Goal: Task Accomplishment & Management: Manage account settings

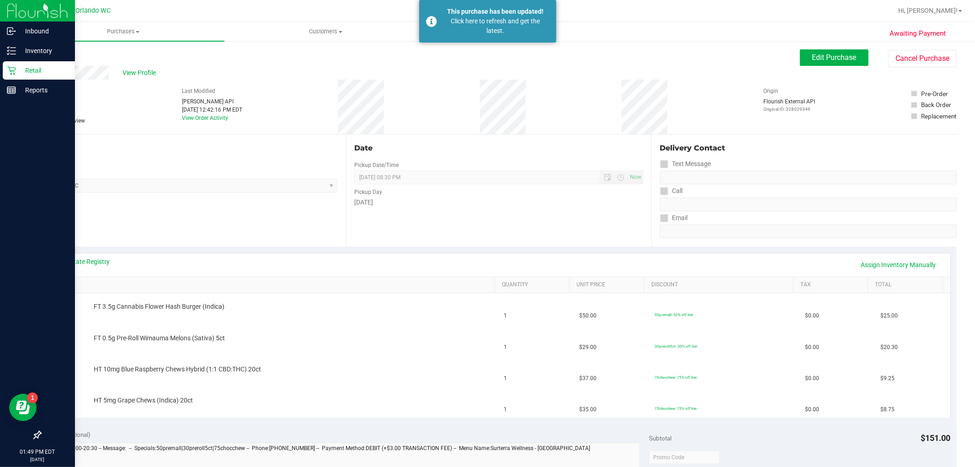
click at [16, 72] on p "Retail" at bounding box center [43, 70] width 55 height 11
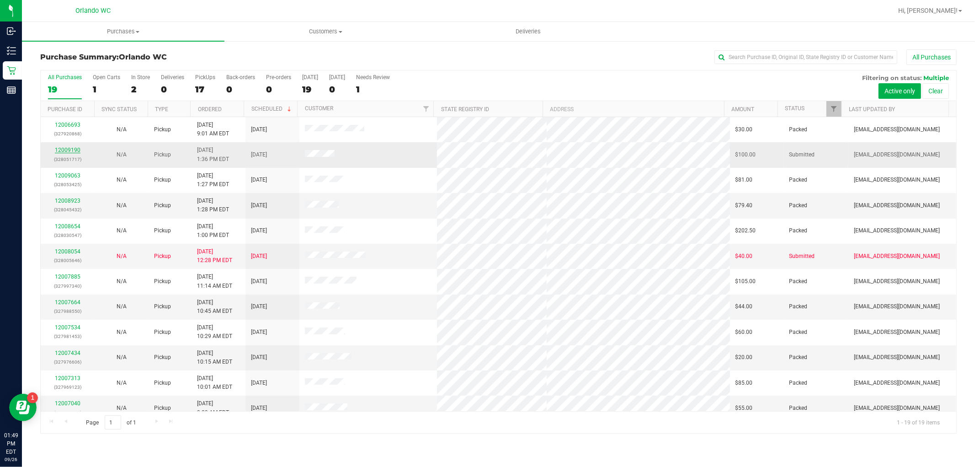
click at [74, 150] on link "12009190" at bounding box center [68, 150] width 26 height 6
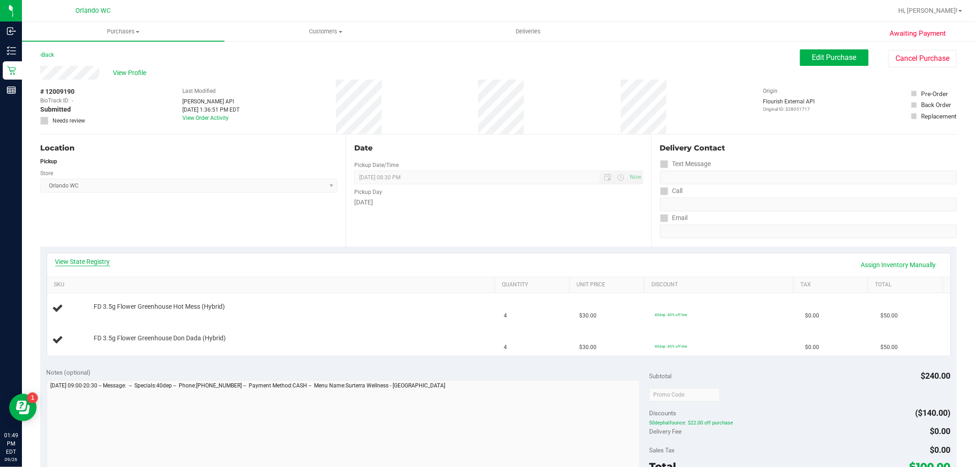
click at [102, 264] on link "View State Registry" at bounding box center [82, 261] width 55 height 9
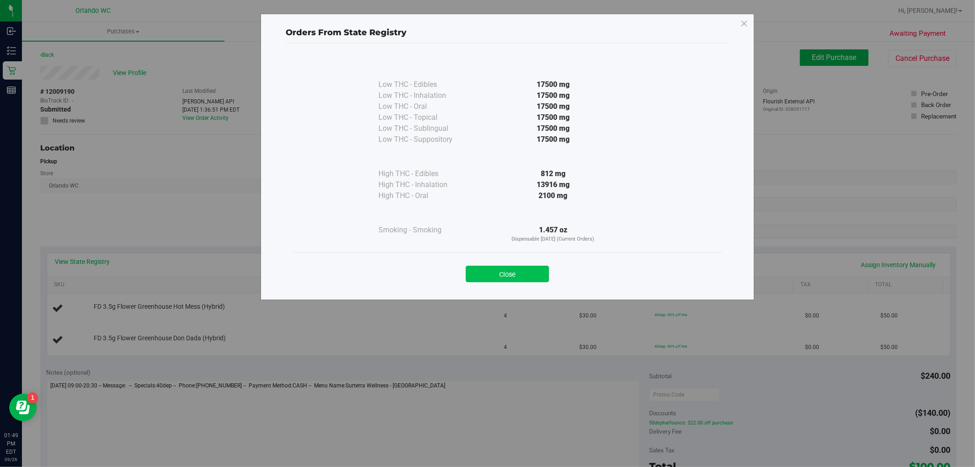
click at [546, 268] on button "Close" at bounding box center [507, 274] width 83 height 16
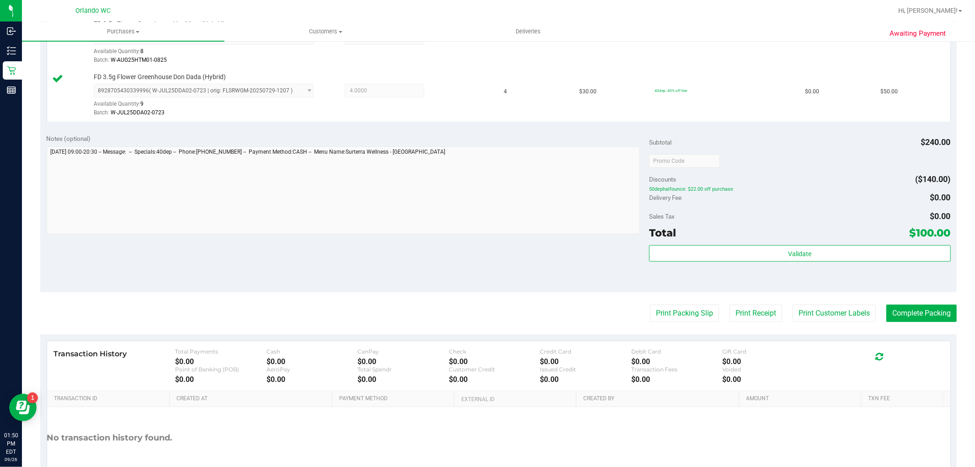
scroll to position [282, 0]
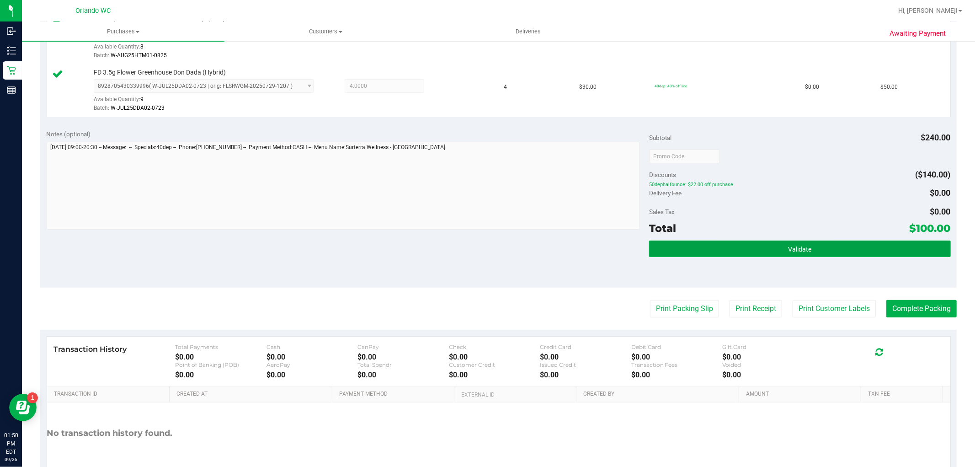
click at [757, 256] on button "Validate" at bounding box center [799, 249] width 301 height 16
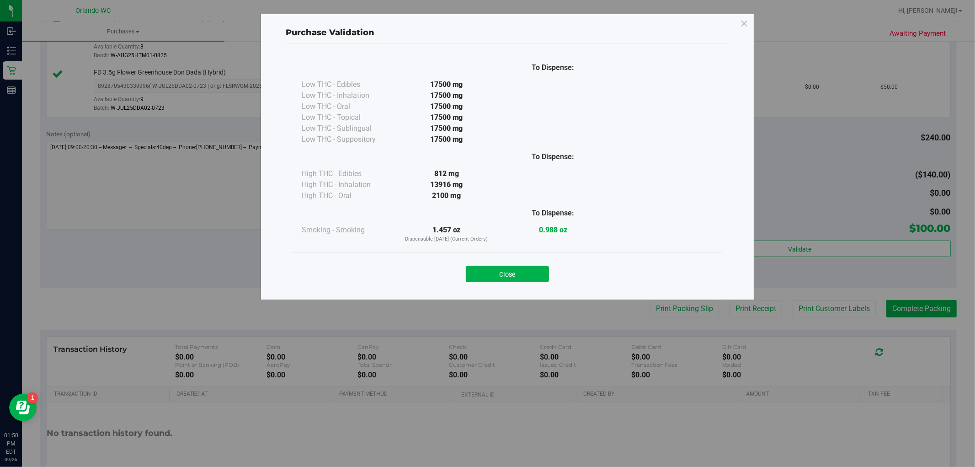
click at [670, 311] on div "Purchase Validation To Dispense: Low THC - Edibles 17500 mg" at bounding box center [491, 233] width 982 height 467
click at [535, 270] on button "Close" at bounding box center [507, 274] width 83 height 16
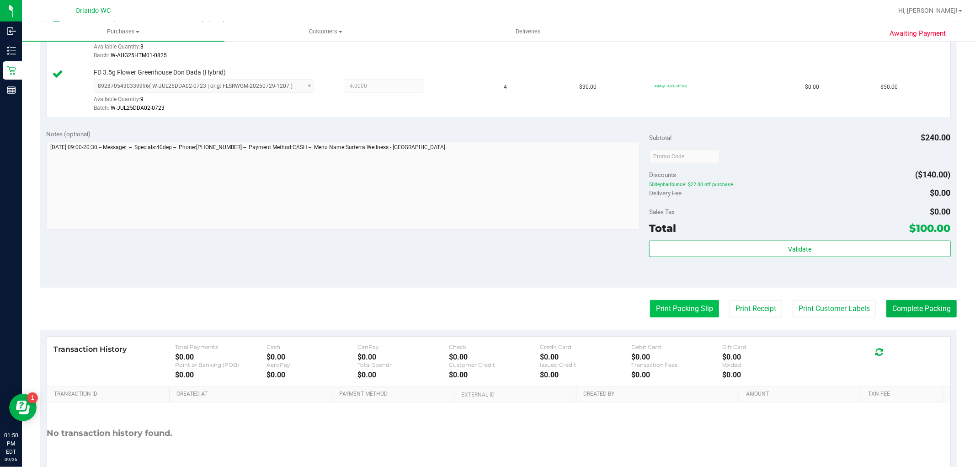
click at [670, 304] on button "Print Packing Slip" at bounding box center [684, 308] width 69 height 17
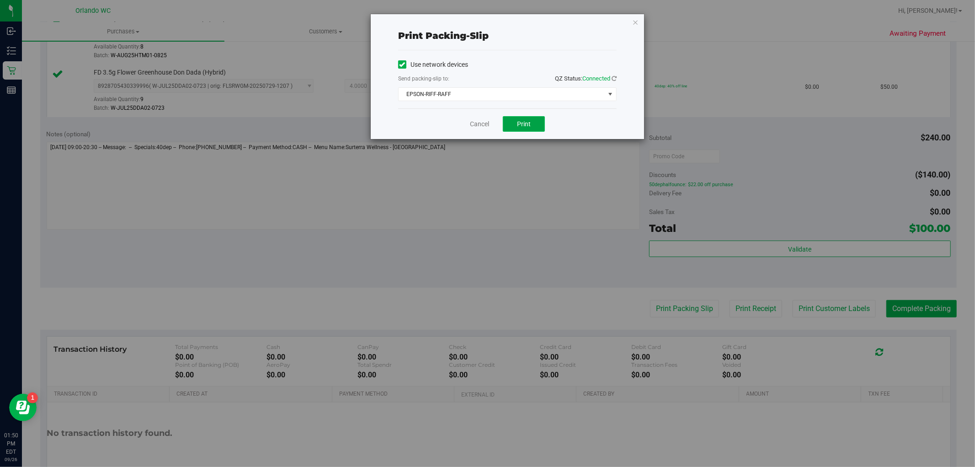
click at [520, 120] on span "Print" at bounding box center [524, 123] width 14 height 7
click at [482, 128] on link "Cancel" at bounding box center [479, 124] width 19 height 10
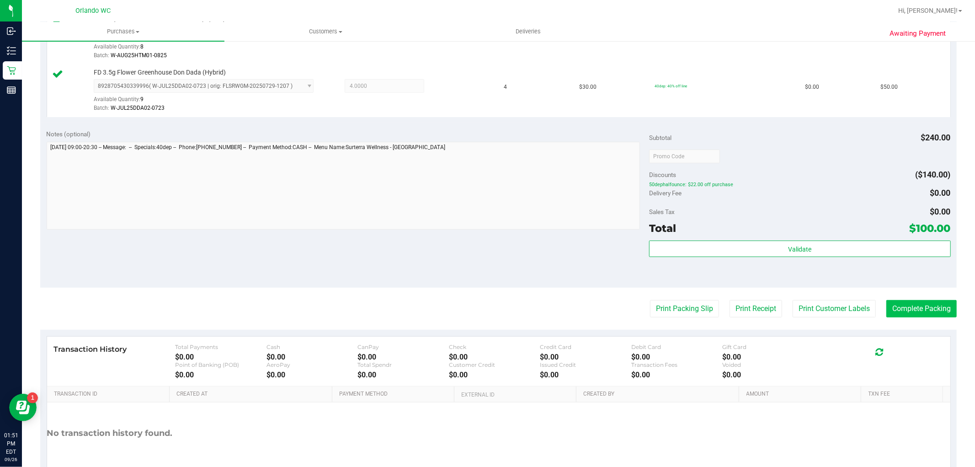
click at [917, 314] on button "Complete Packing" at bounding box center [922, 308] width 70 height 17
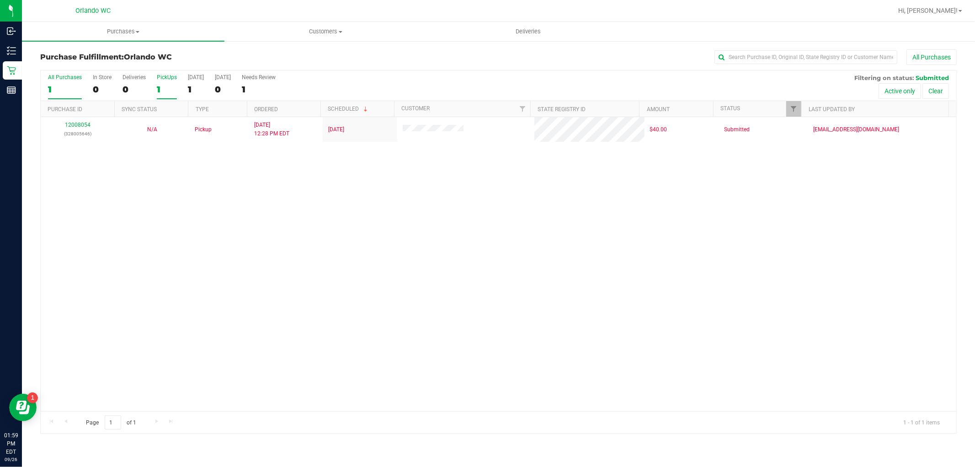
click at [167, 87] on div "1" at bounding box center [167, 89] width 20 height 11
click at [0, 0] on input "PickUps 1" at bounding box center [0, 0] width 0 height 0
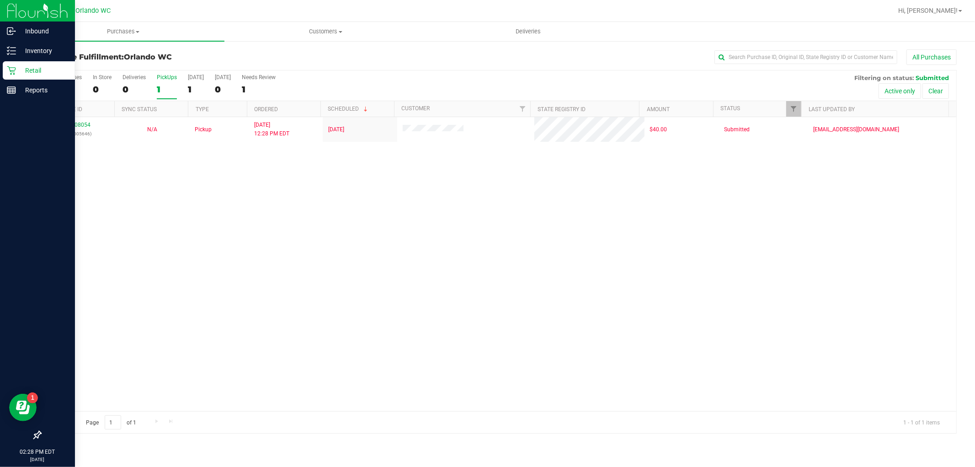
click at [19, 72] on p "Retail" at bounding box center [43, 70] width 55 height 11
